Goal: Book appointment/travel/reservation

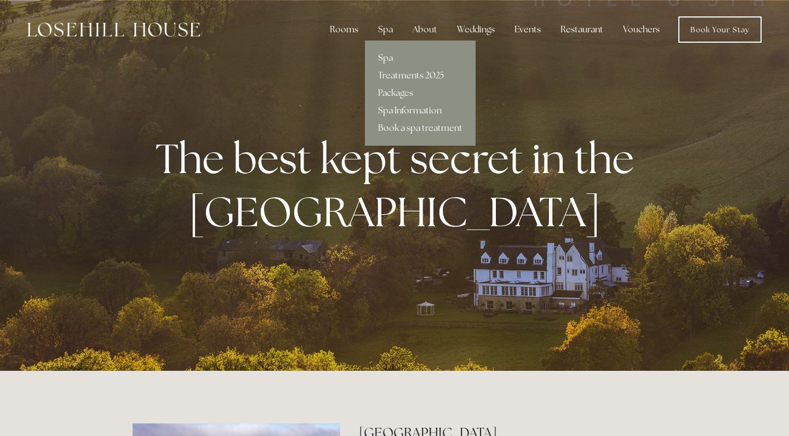
click at [412, 112] on link "Spa Information" at bounding box center [420, 111] width 111 height 18
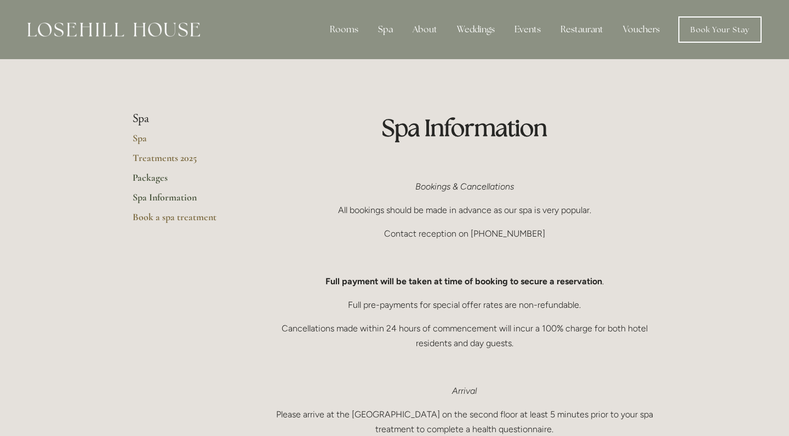
click at [159, 179] on link "Packages" at bounding box center [185, 182] width 105 height 20
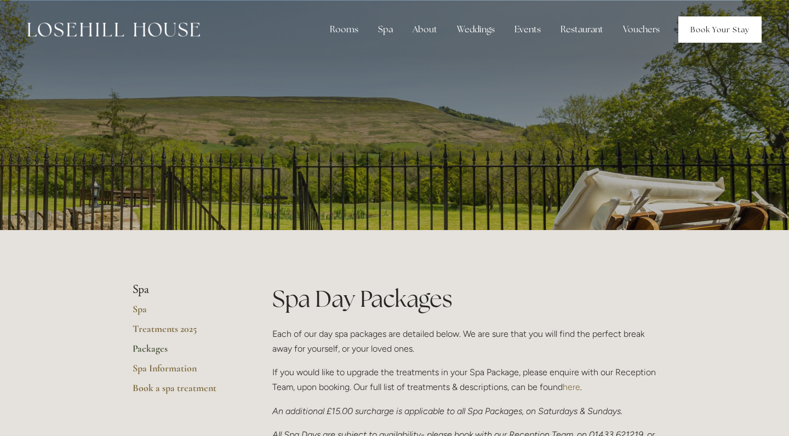
click at [726, 25] on link "Book Your Stay" at bounding box center [719, 29] width 83 height 26
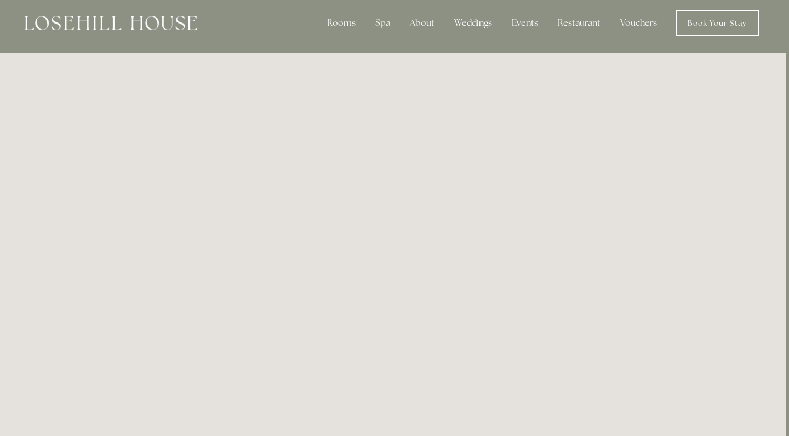
scroll to position [0, 3]
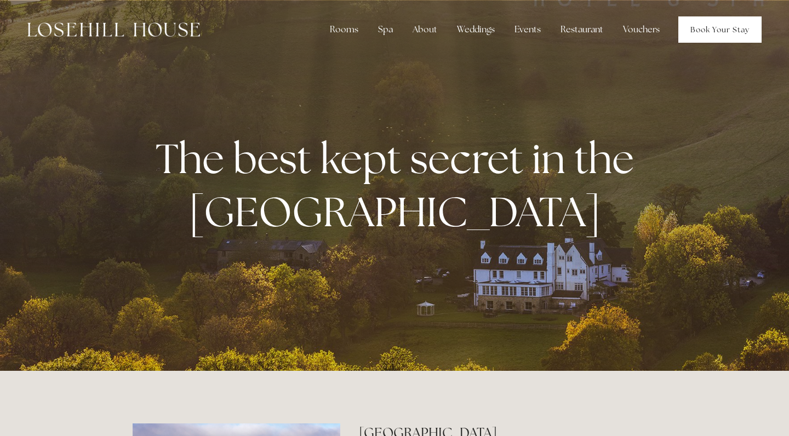
click at [707, 36] on link "Book Your Stay" at bounding box center [719, 29] width 83 height 26
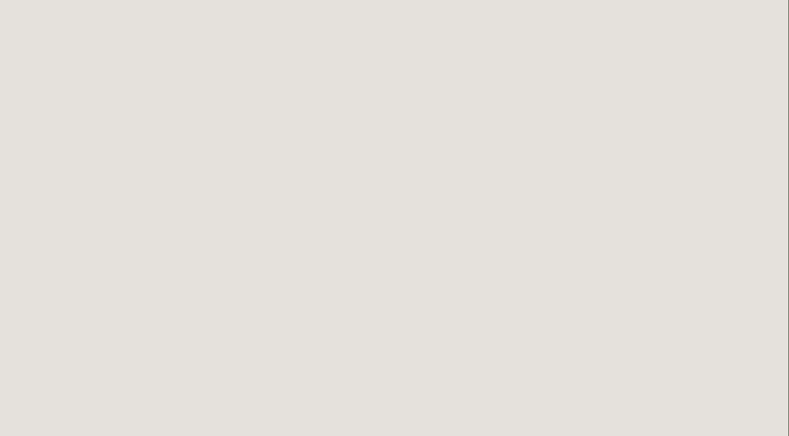
scroll to position [116, 1]
